Goal: Information Seeking & Learning: Learn about a topic

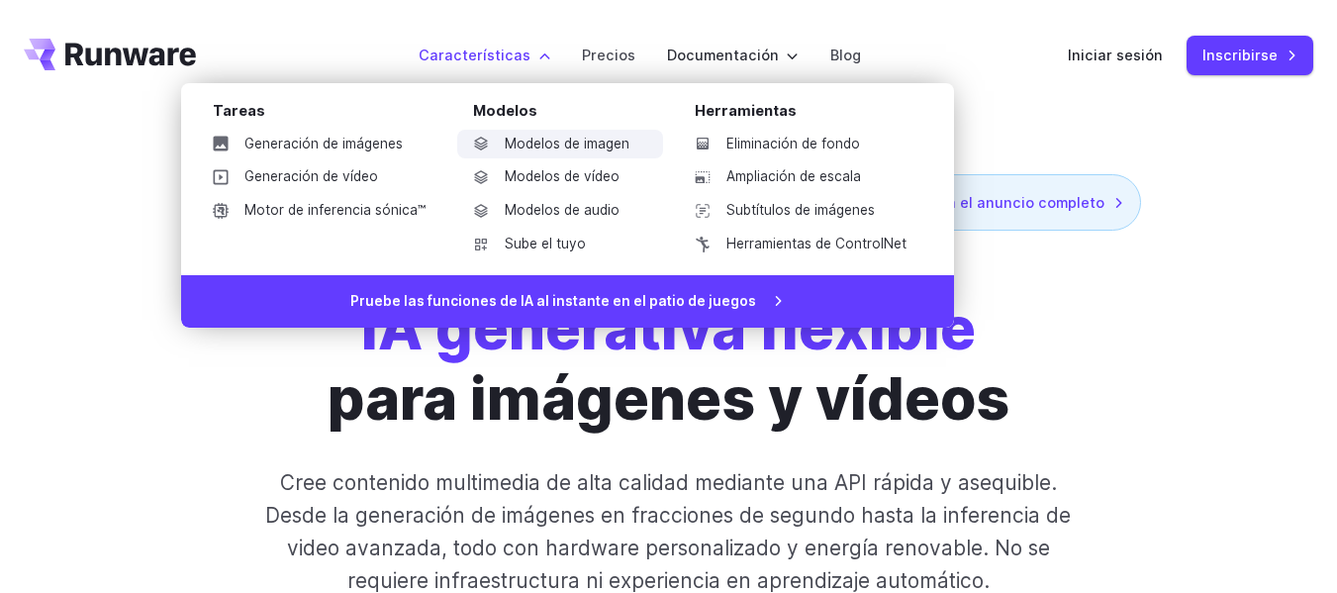
click at [538, 143] on font "Modelos de imagen" at bounding box center [567, 144] width 125 height 16
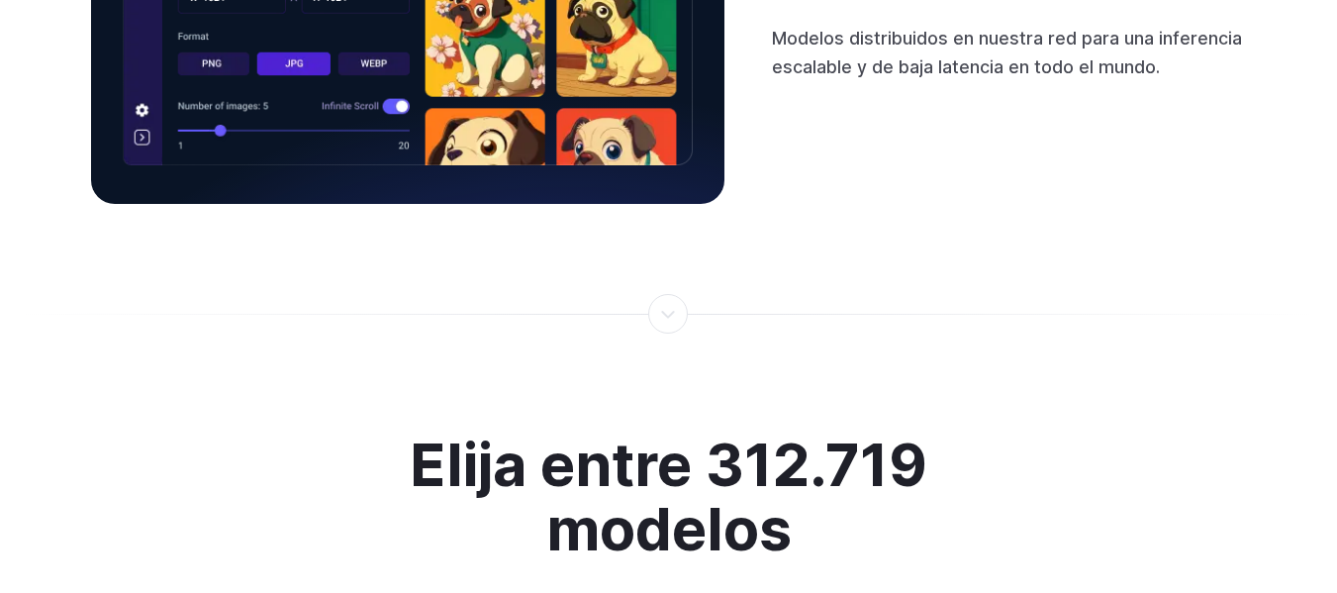
scroll to position [8843, 0]
